Goal: Task Accomplishment & Management: Manage account settings

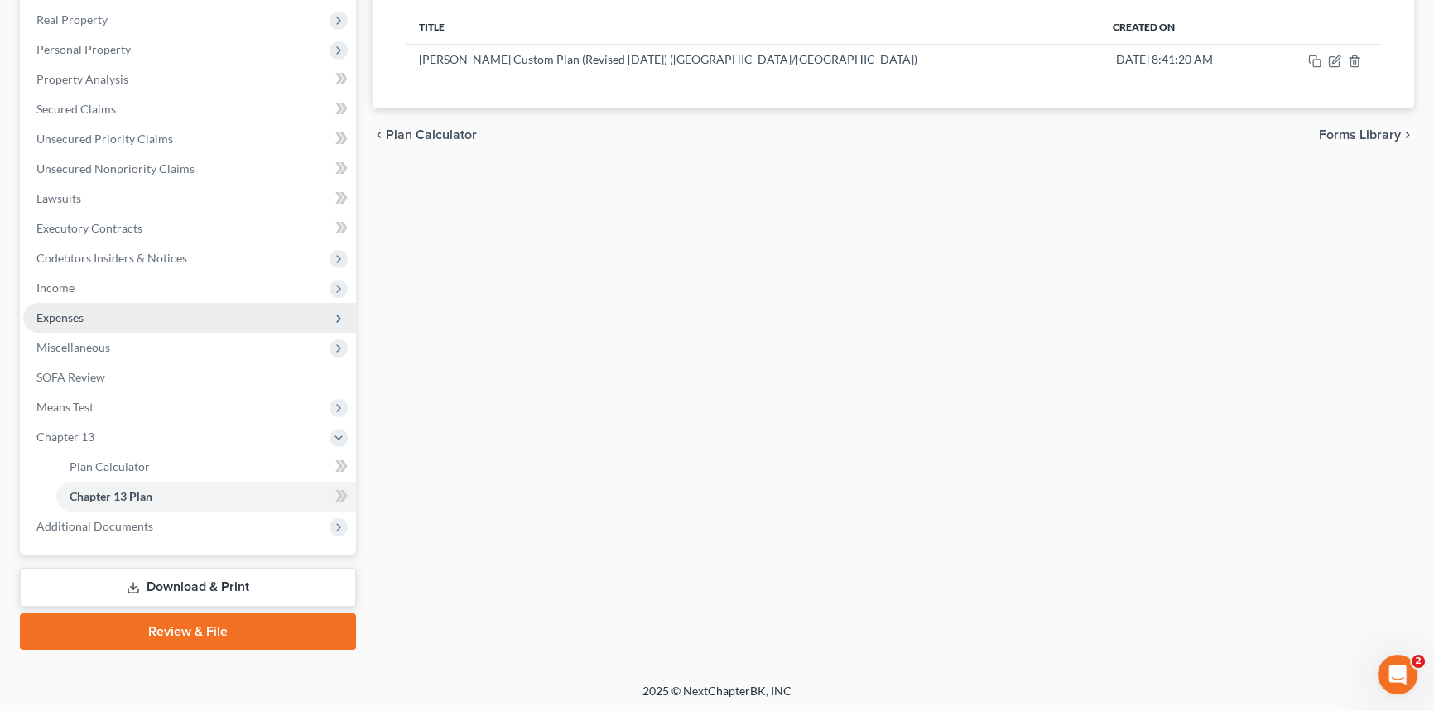
click at [89, 308] on span "Expenses" at bounding box center [189, 318] width 333 height 30
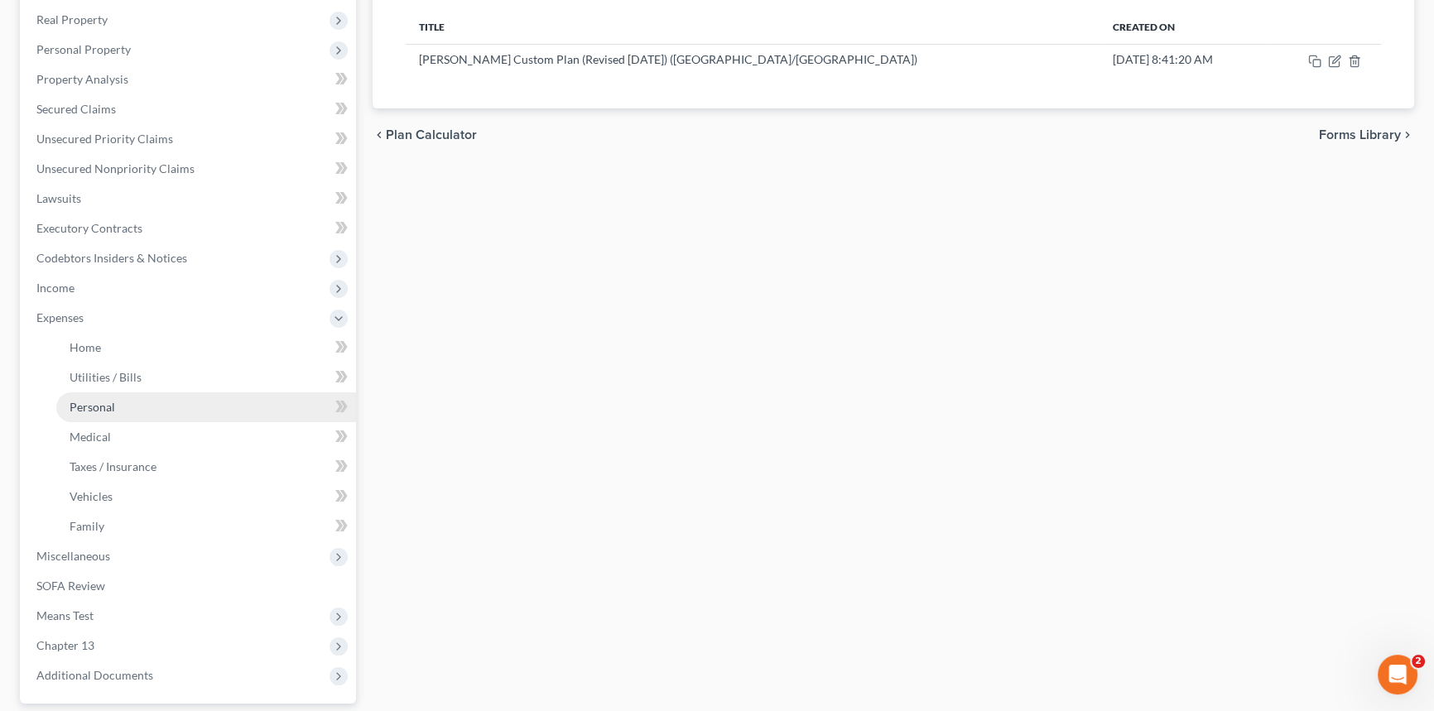
click at [100, 407] on span "Personal" at bounding box center [93, 407] width 46 height 14
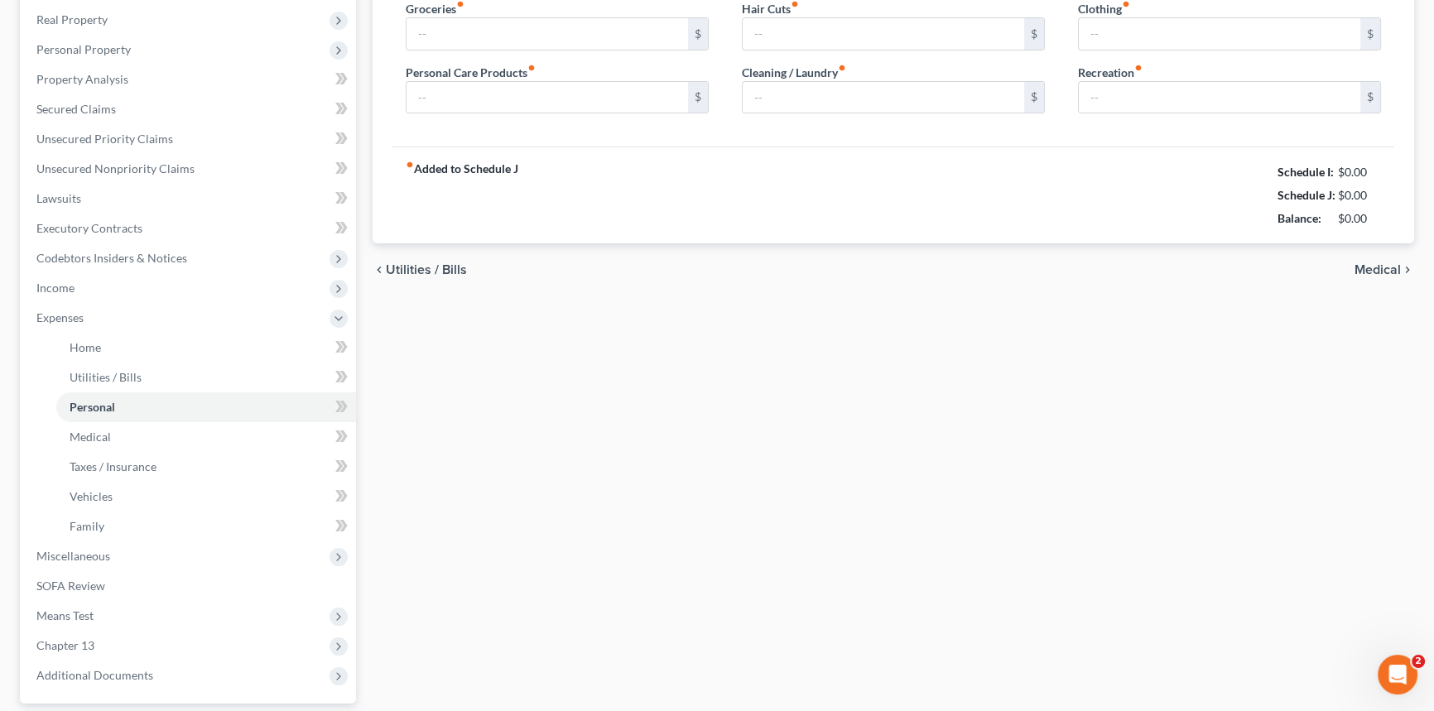
type input "350.00"
type input "14.00"
type input "0.00"
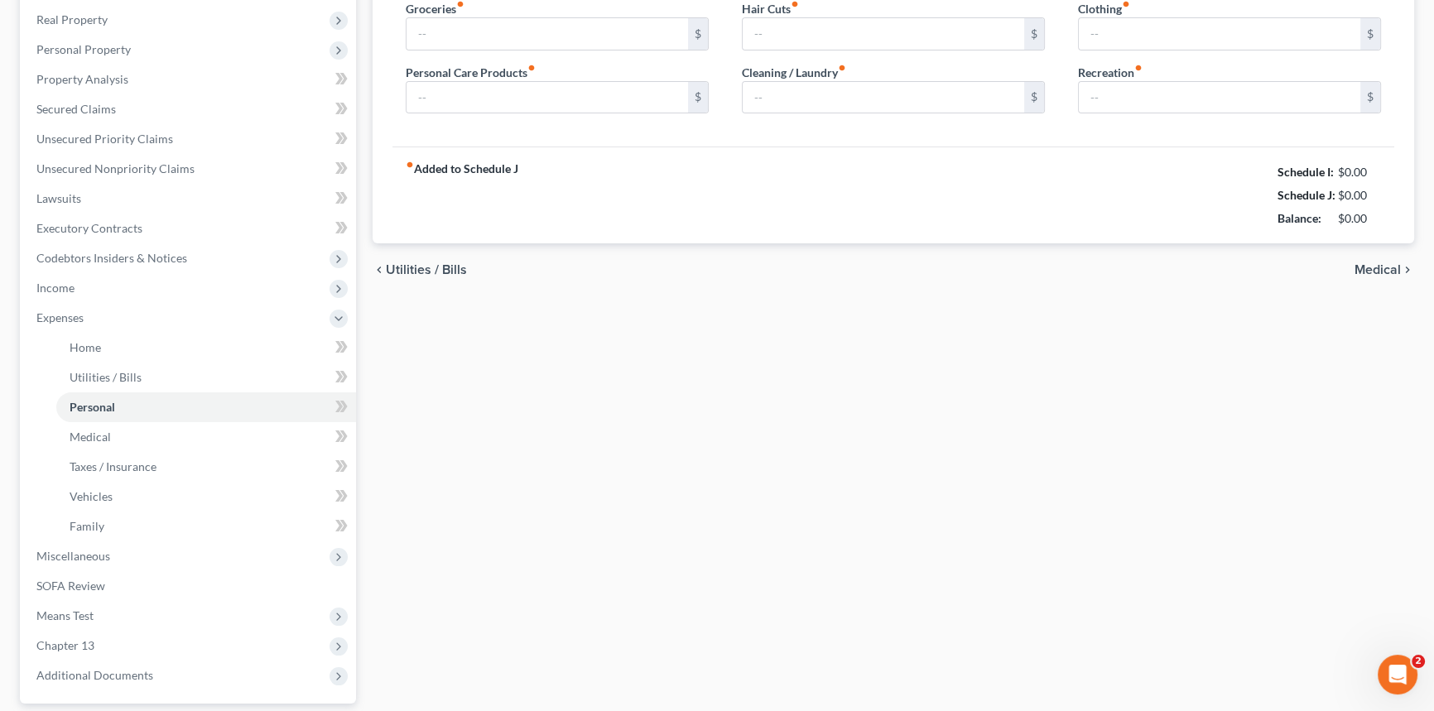
type input "0.00"
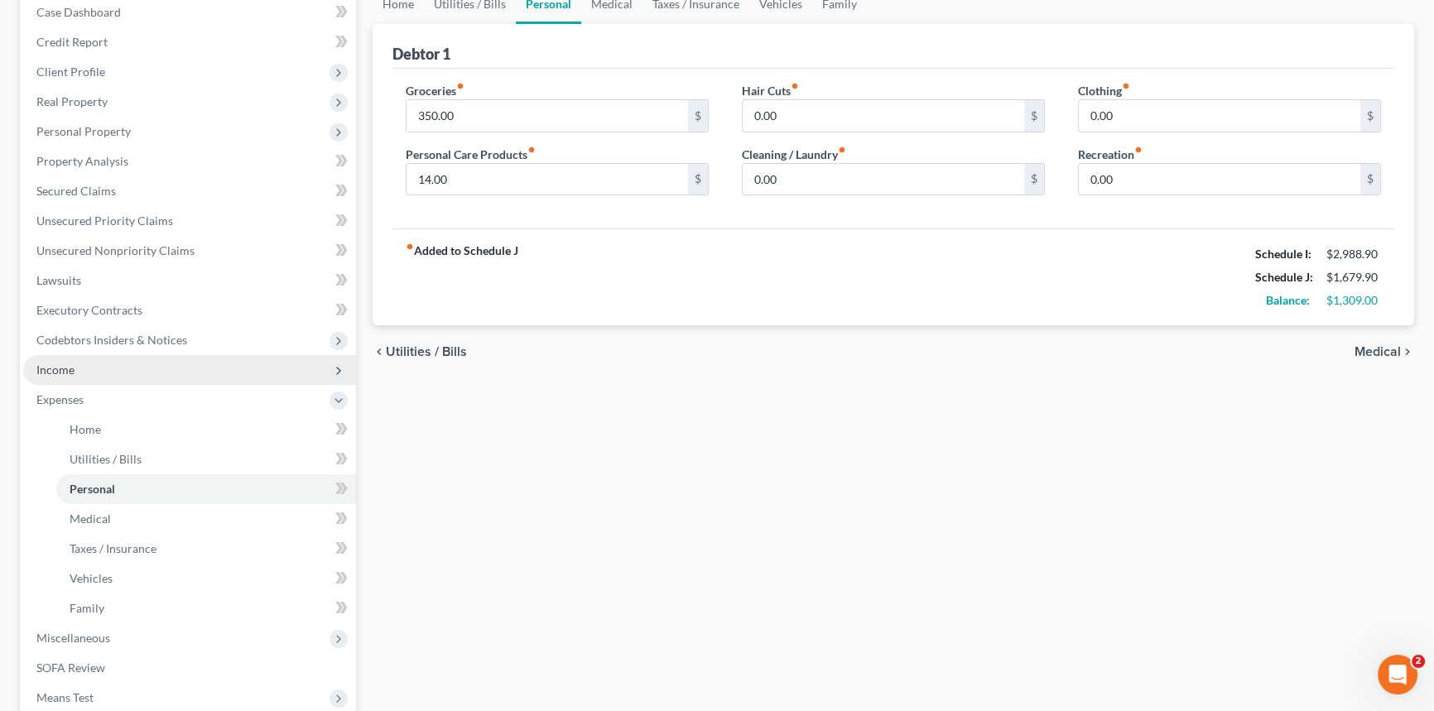
scroll to position [406, 0]
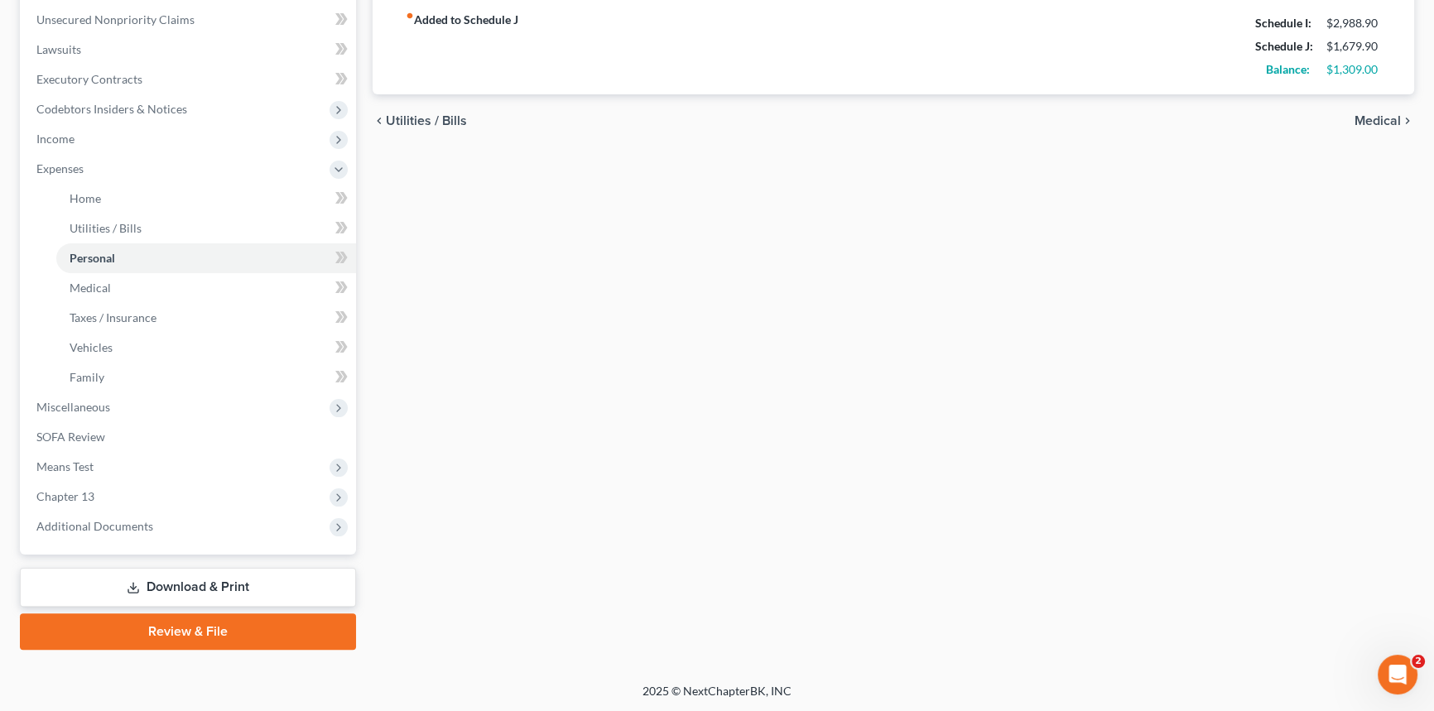
click at [237, 585] on link "Download & Print" at bounding box center [188, 587] width 336 height 39
